Goal: Navigation & Orientation: Find specific page/section

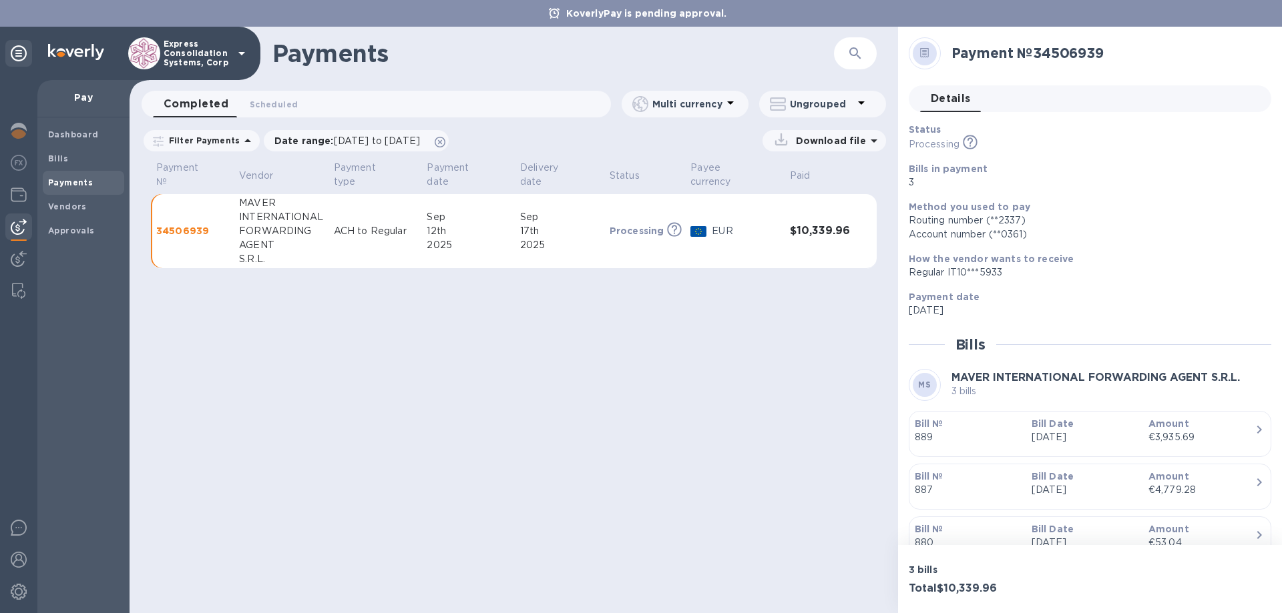
click at [180, 224] on p "34506939" at bounding box center [192, 230] width 72 height 13
click at [810, 226] on td "$10,339.96" at bounding box center [819, 231] width 71 height 75
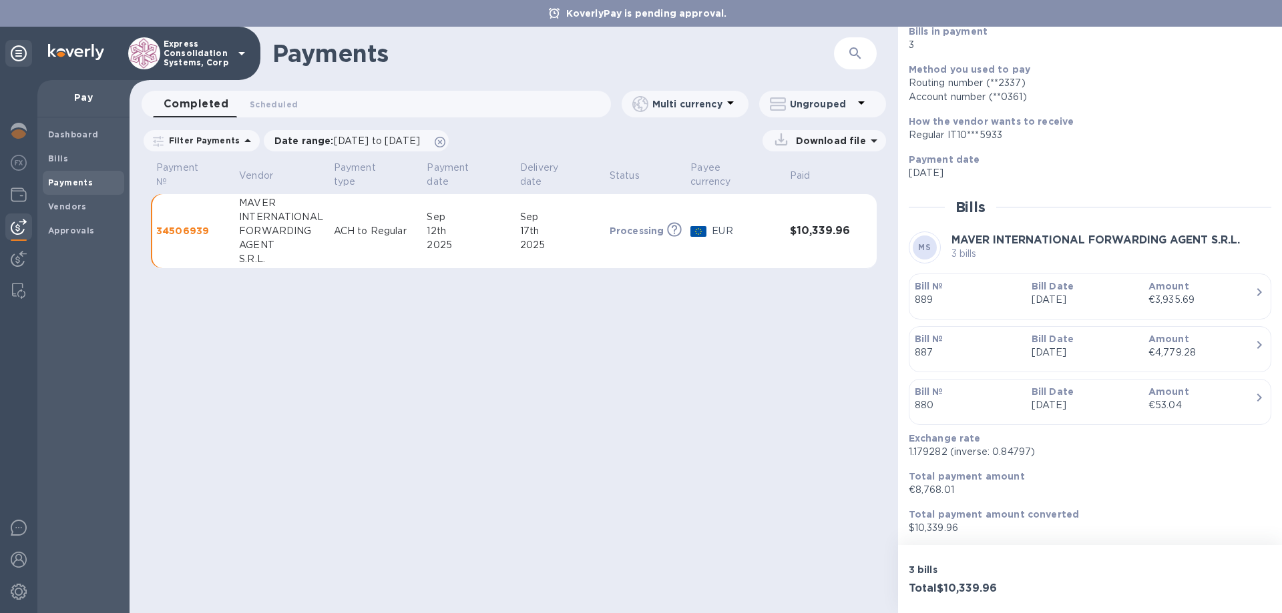
scroll to position [138, 0]
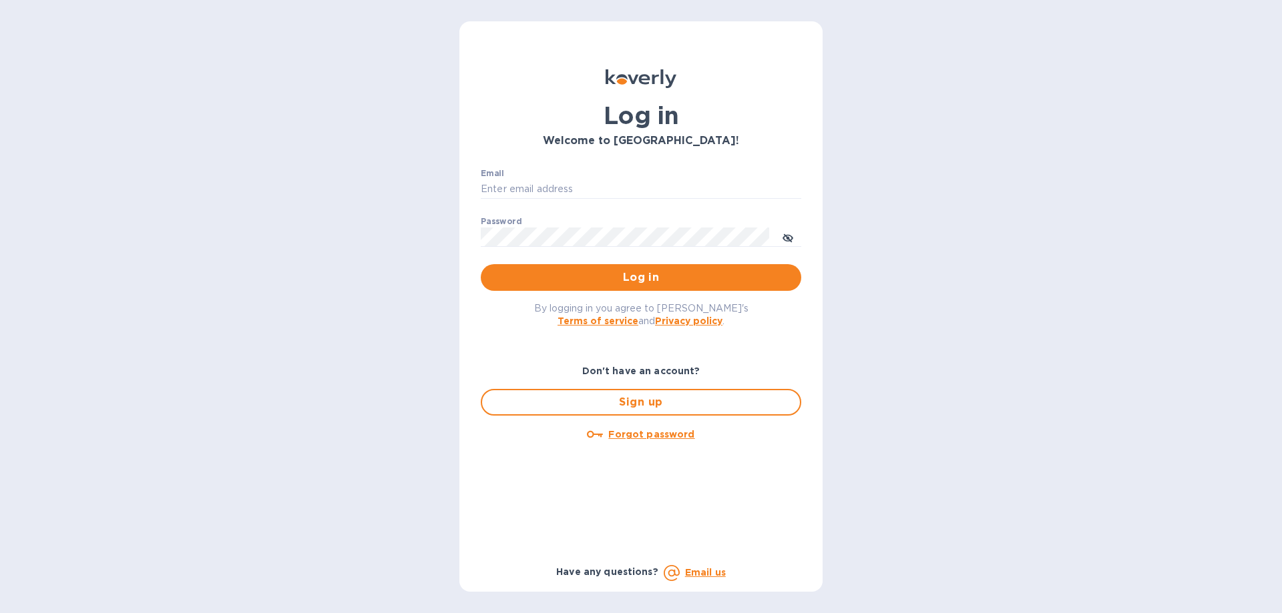
type input "[EMAIL_ADDRESS][DOMAIN_NAME]"
click at [376, 234] on div "Log in Welcome to [GEOGRAPHIC_DATA]! Email [EMAIL_ADDRESS][DOMAIN_NAME] ​ Passw…" at bounding box center [641, 306] width 1282 height 613
click at [621, 276] on span "Log in" at bounding box center [640, 278] width 299 height 16
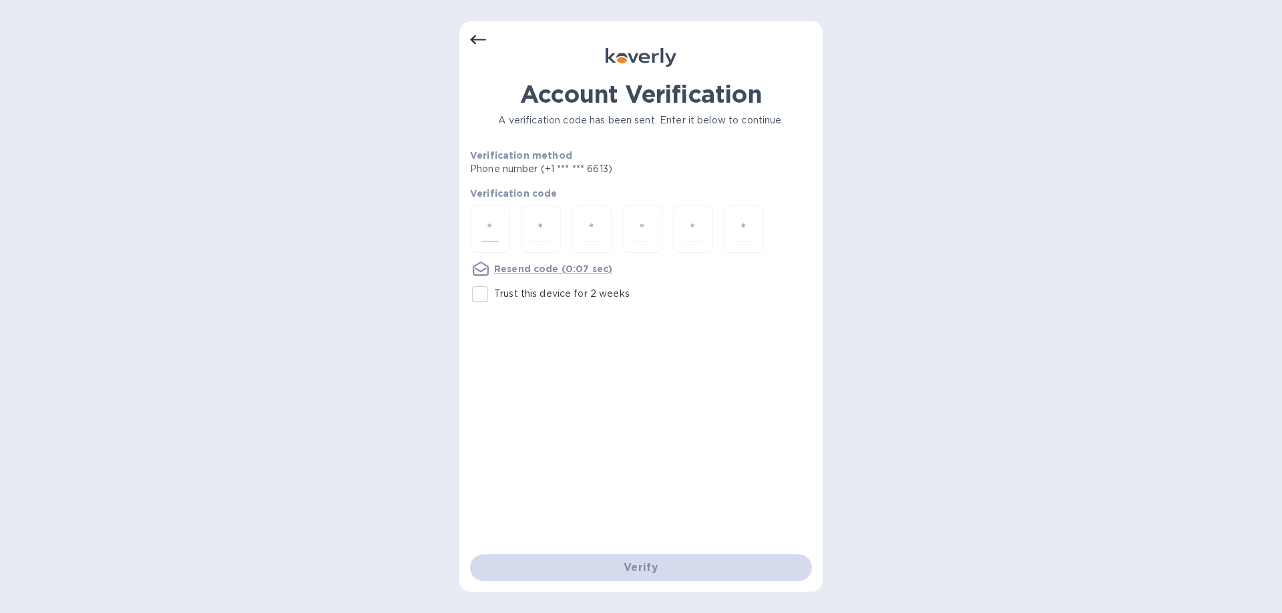
click at [489, 223] on input "number" at bounding box center [489, 229] width 17 height 25
type input "7"
type input "1"
type input "0"
type input "7"
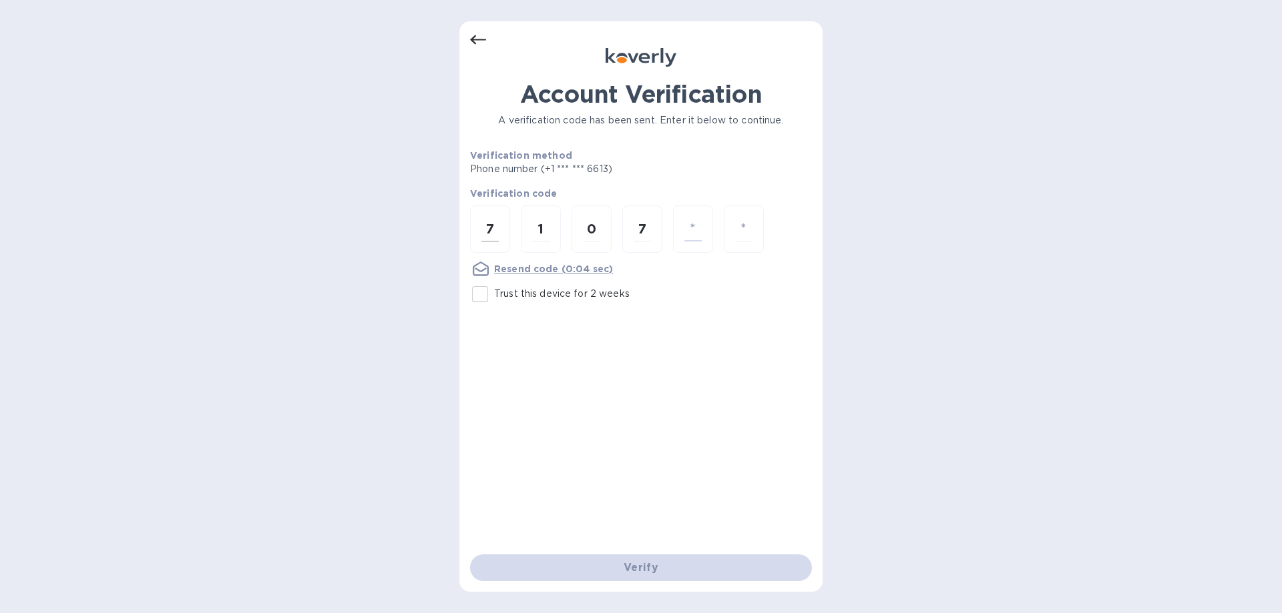
type input "1"
type input "6"
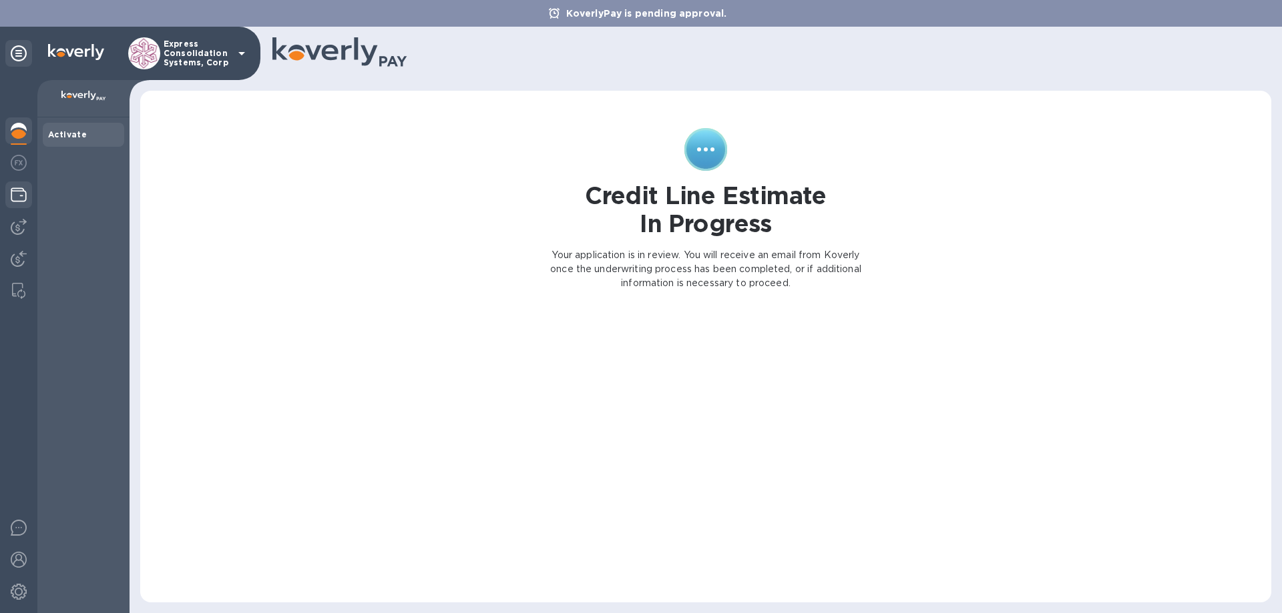
click at [19, 195] on img at bounding box center [19, 195] width 16 height 16
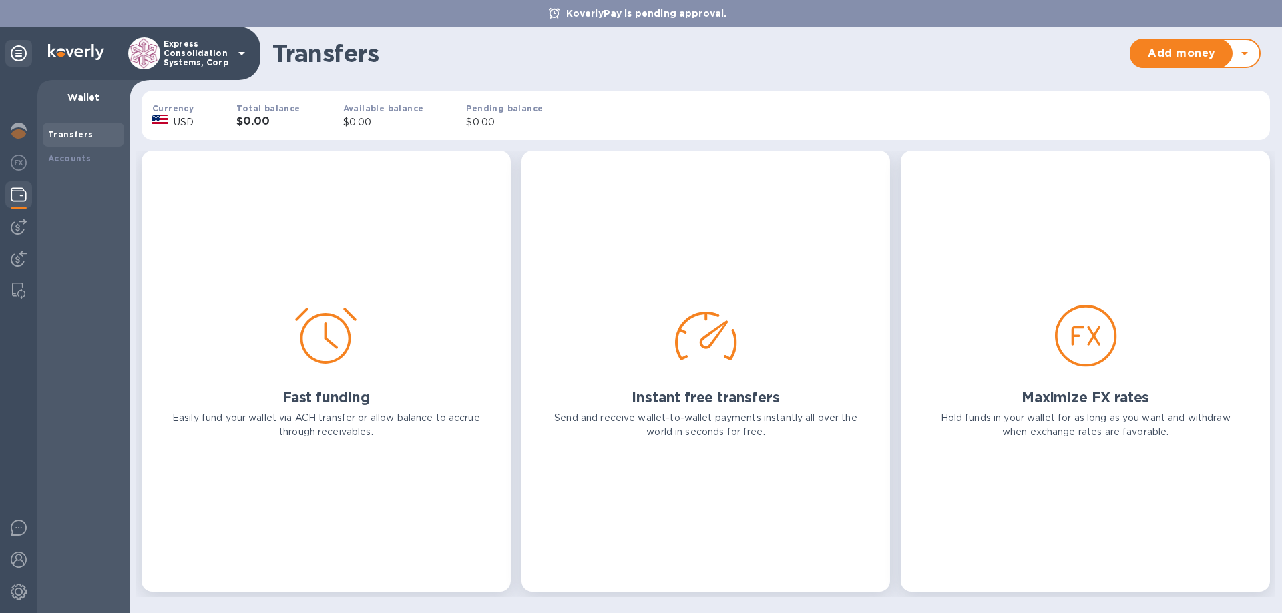
click at [1252, 47] on div at bounding box center [1251, 53] width 16 height 16
click at [1245, 53] on icon at bounding box center [1244, 53] width 7 height 3
click at [16, 296] on img at bounding box center [18, 291] width 13 height 16
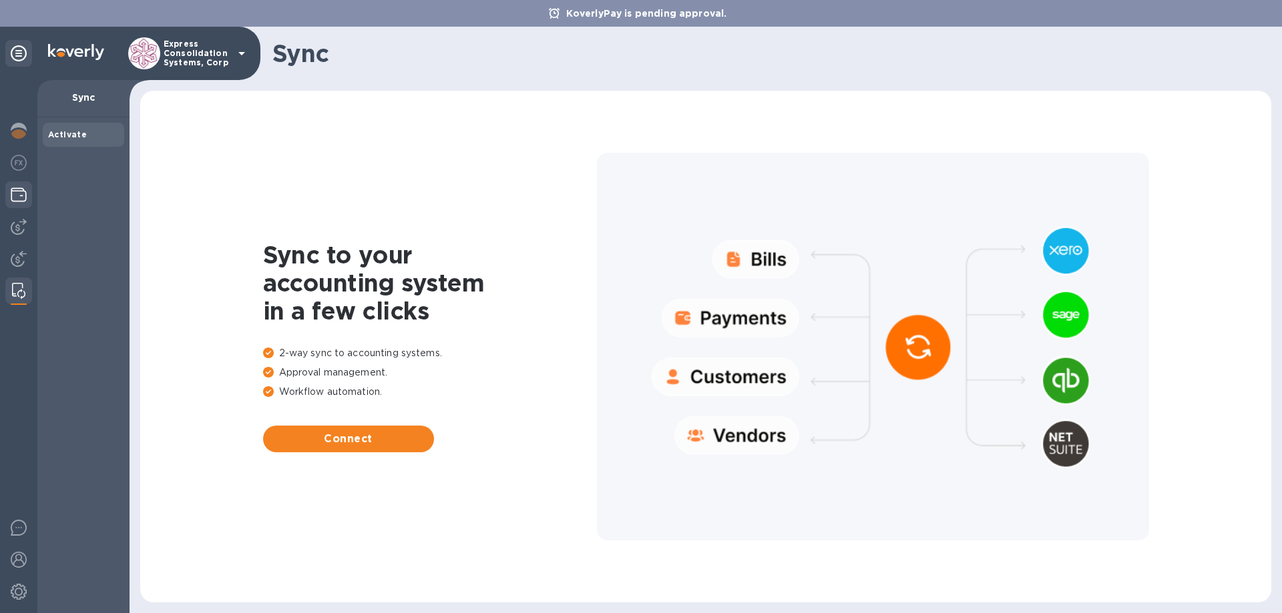
click at [20, 193] on img at bounding box center [19, 195] width 16 height 16
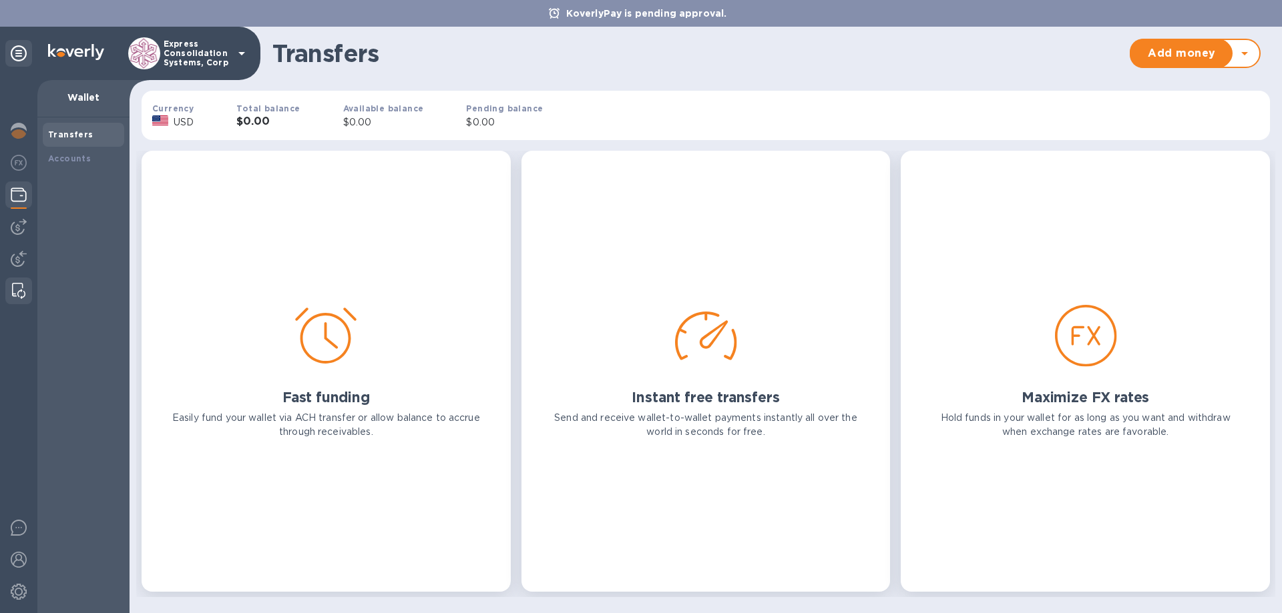
click at [17, 286] on img at bounding box center [18, 291] width 13 height 16
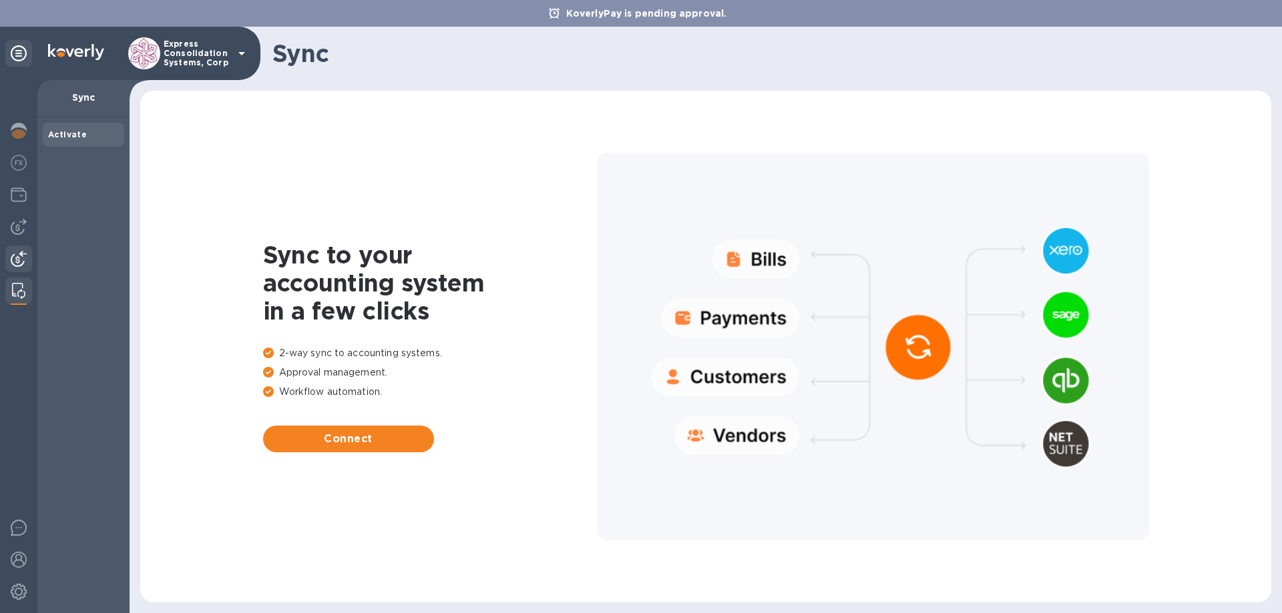
click at [19, 263] on img at bounding box center [19, 259] width 16 height 16
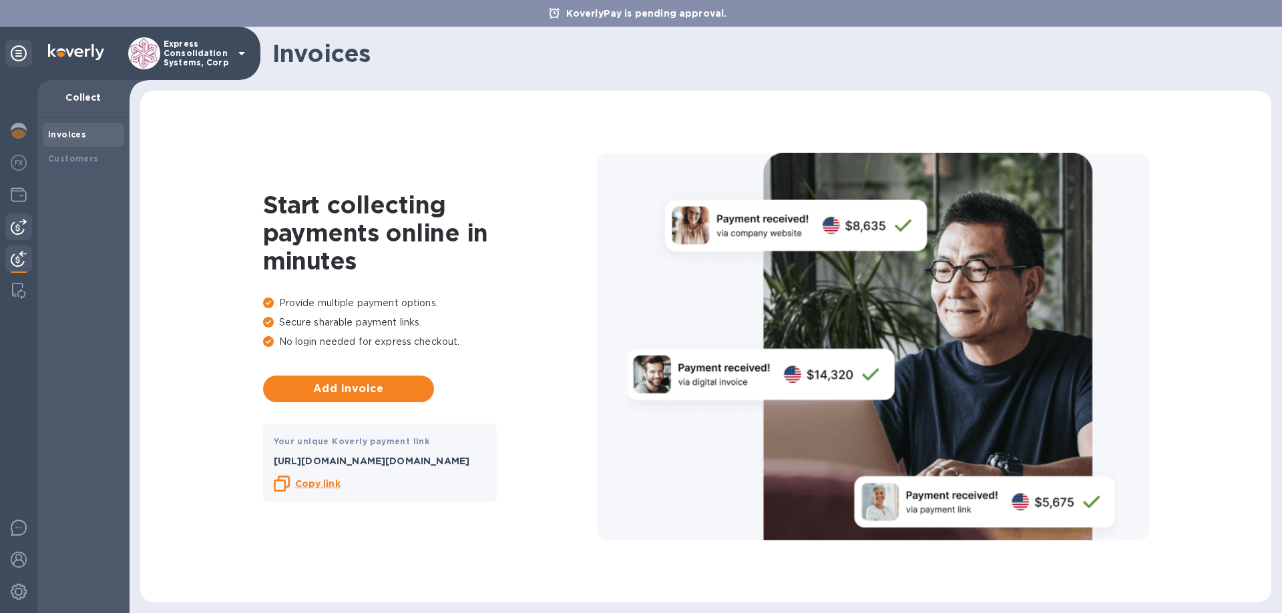
click at [17, 227] on img at bounding box center [19, 227] width 16 height 16
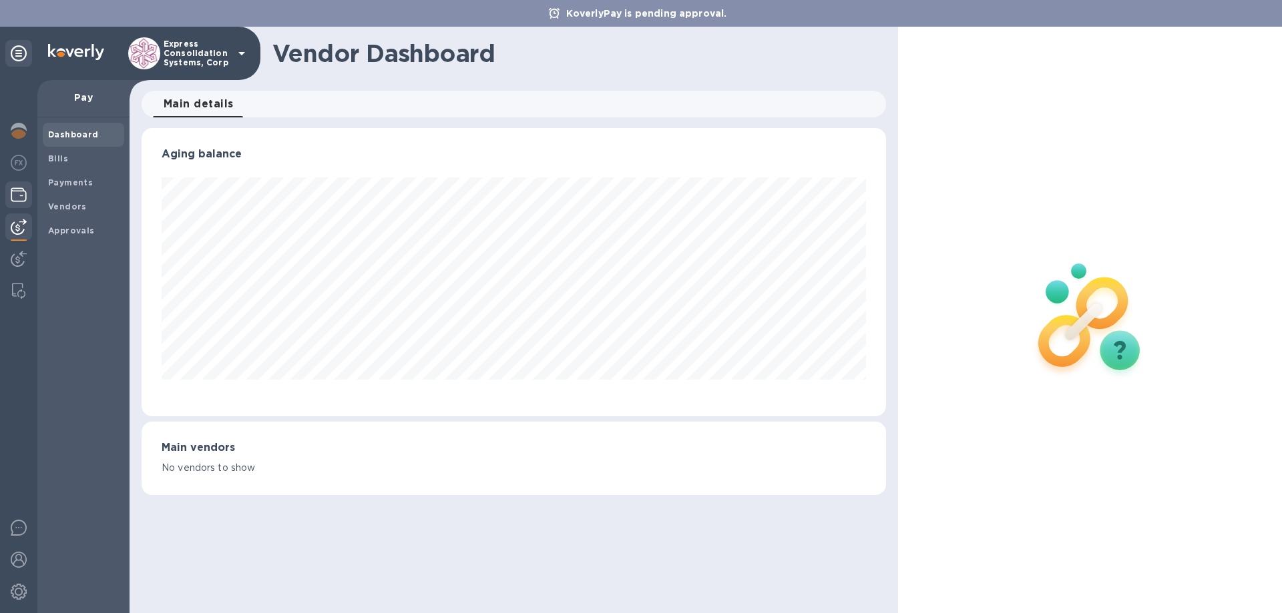
scroll to position [288, 744]
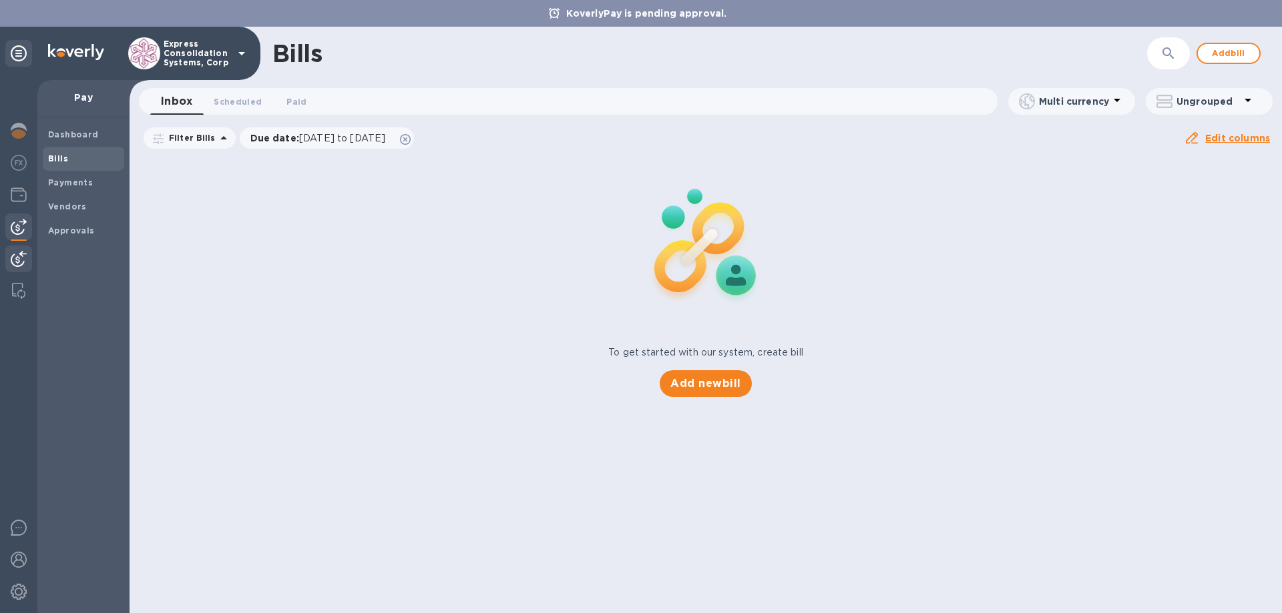
click at [25, 258] on img at bounding box center [19, 259] width 16 height 16
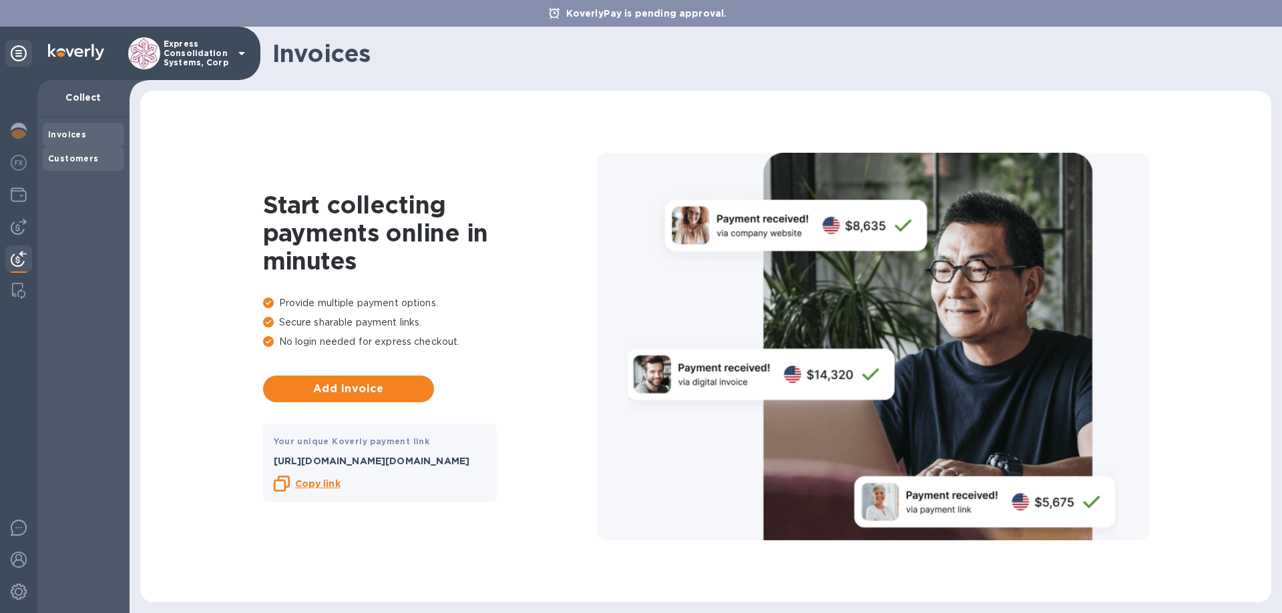
click at [88, 160] on b "Customers" at bounding box center [73, 159] width 51 height 10
click at [86, 130] on div "Invoices" at bounding box center [83, 134] width 71 height 13
click at [18, 195] on img at bounding box center [19, 195] width 16 height 16
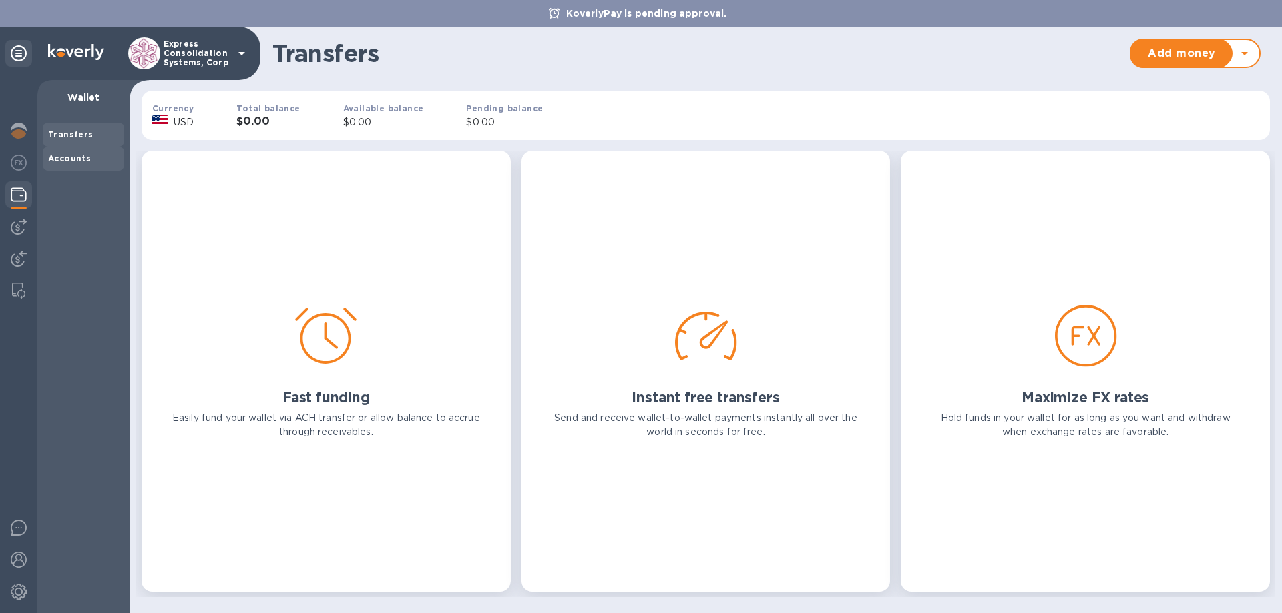
click at [68, 159] on b "Accounts" at bounding box center [69, 159] width 43 height 10
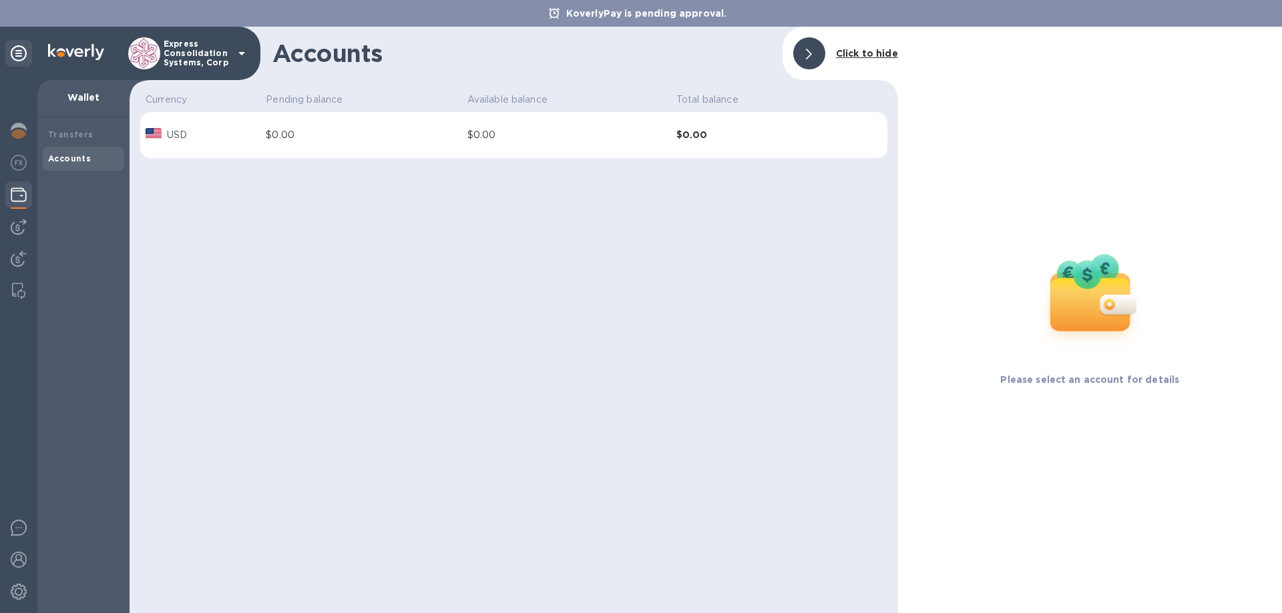
click at [868, 55] on b "Click to hide" at bounding box center [867, 53] width 62 height 11
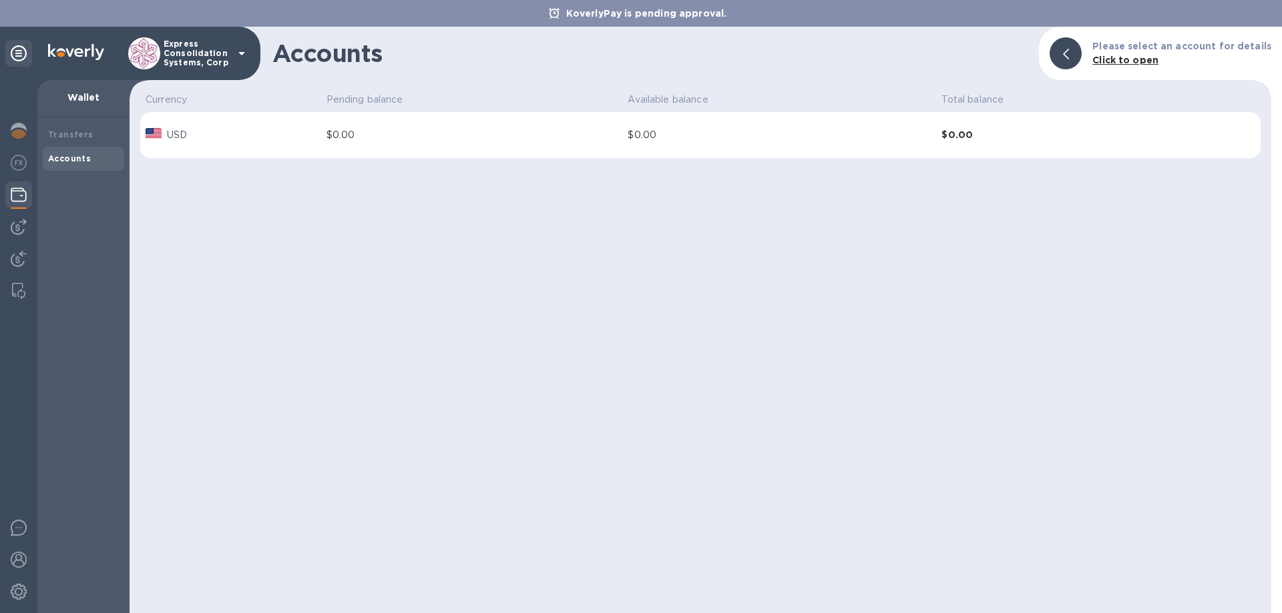
click at [1145, 57] on b "Click to open" at bounding box center [1125, 60] width 66 height 11
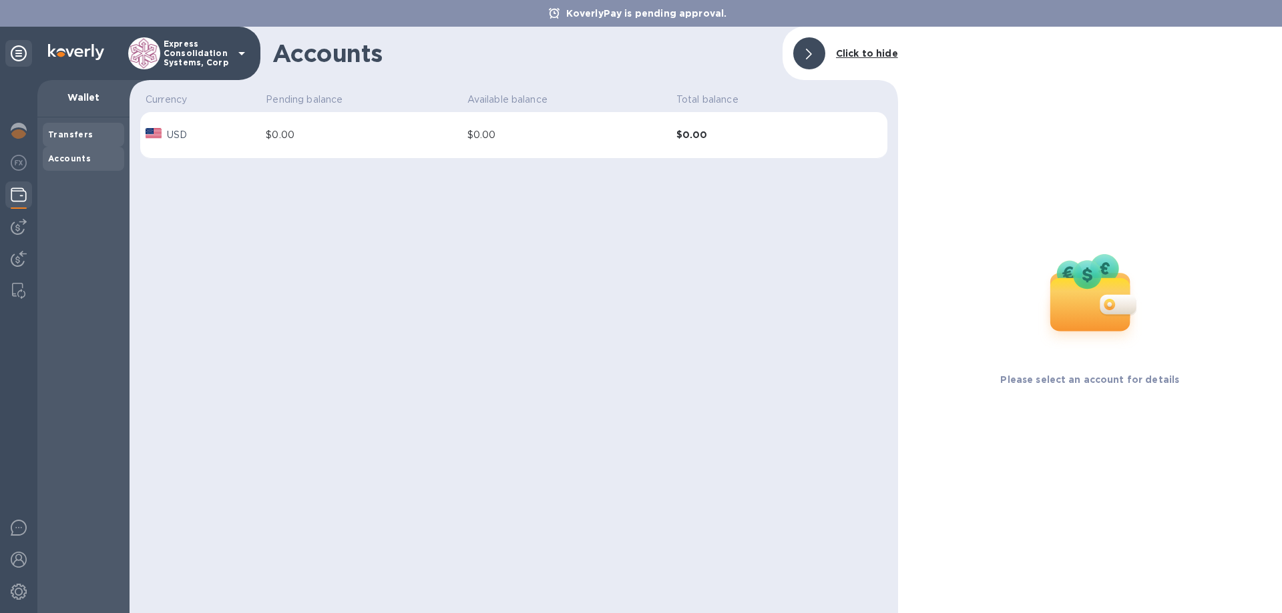
click at [85, 134] on b "Transfers" at bounding box center [70, 134] width 45 height 10
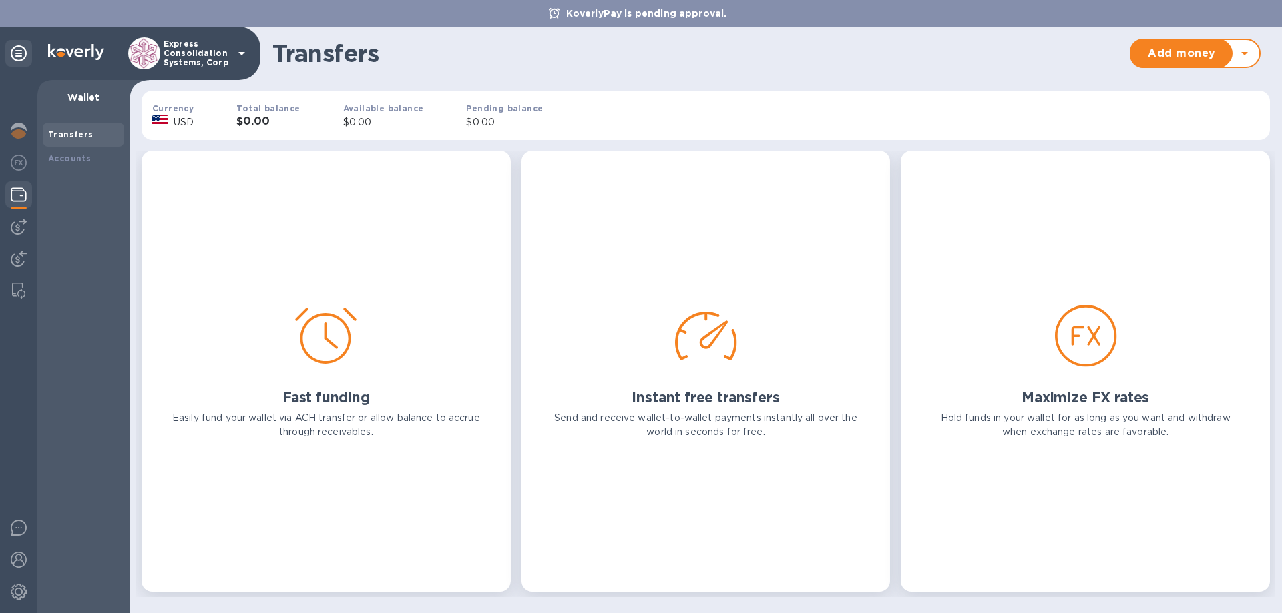
click at [1083, 410] on div "Hold funds in your wallet for as long as you want and withdraw when exchange ra…" at bounding box center [1084, 424] width 321 height 33
click at [1250, 45] on div "Add money Withdraw money" at bounding box center [1194, 53] width 131 height 29
click at [1244, 53] on icon at bounding box center [1244, 53] width 7 height 3
click at [1201, 116] on b "Withdraw money" at bounding box center [1195, 115] width 86 height 11
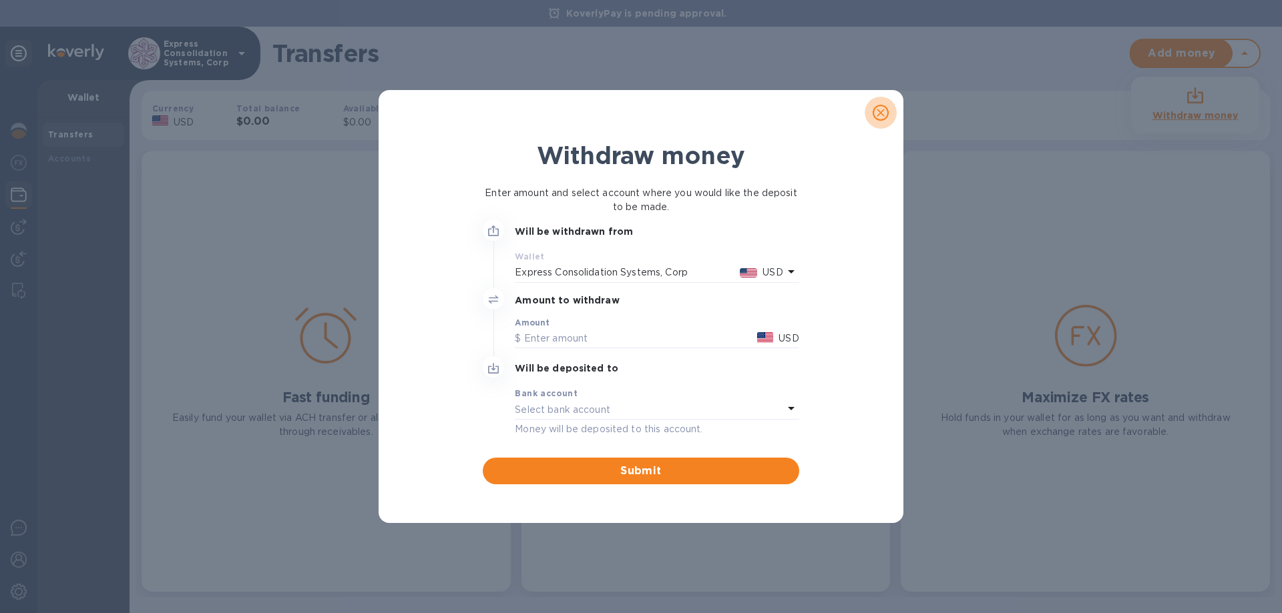
click at [882, 113] on icon "close" at bounding box center [880, 112] width 13 height 13
